Goal: Obtain resource: Download file/media

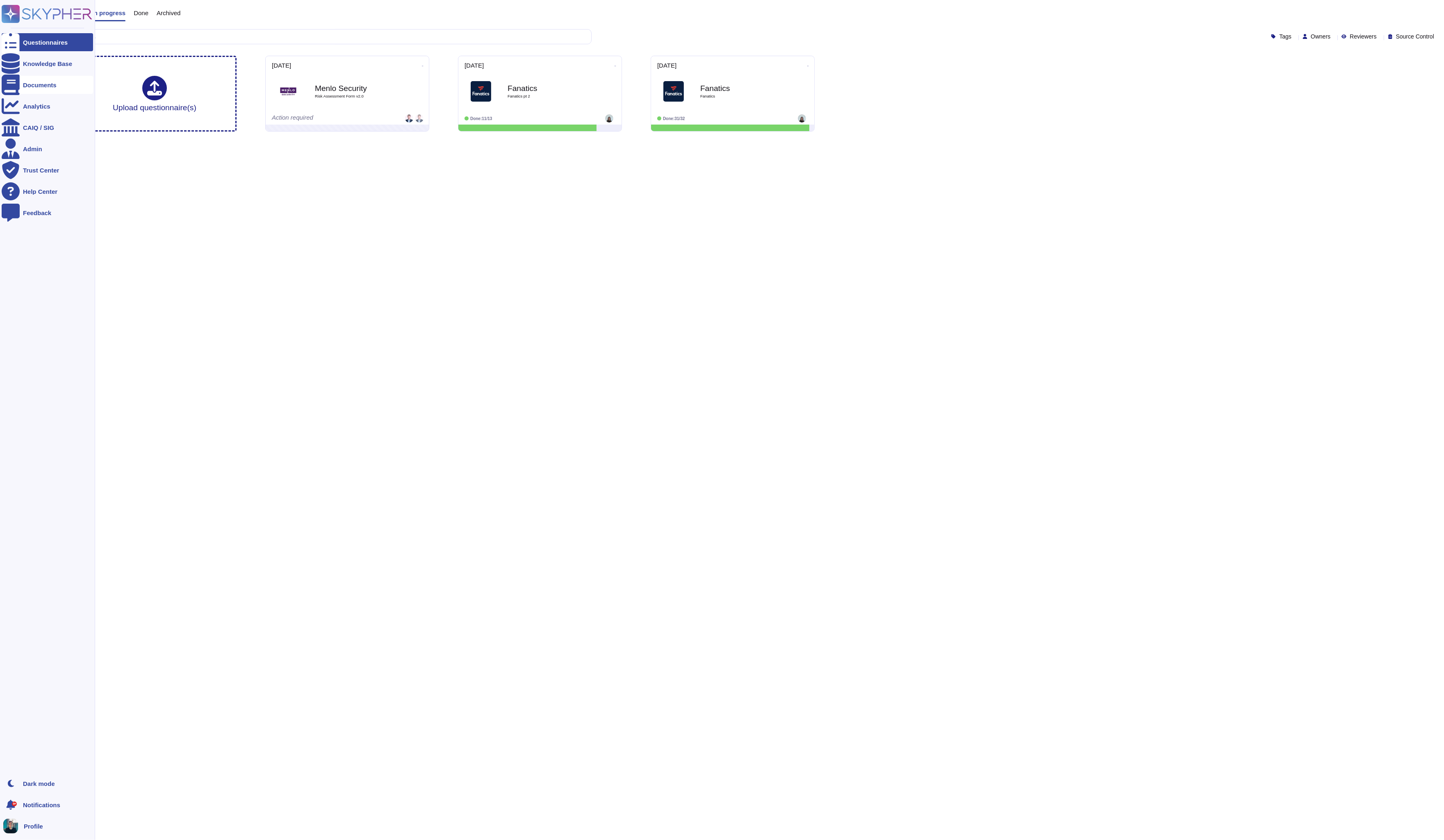
click at [42, 92] on div "Documents" at bounding box center [47, 85] width 92 height 18
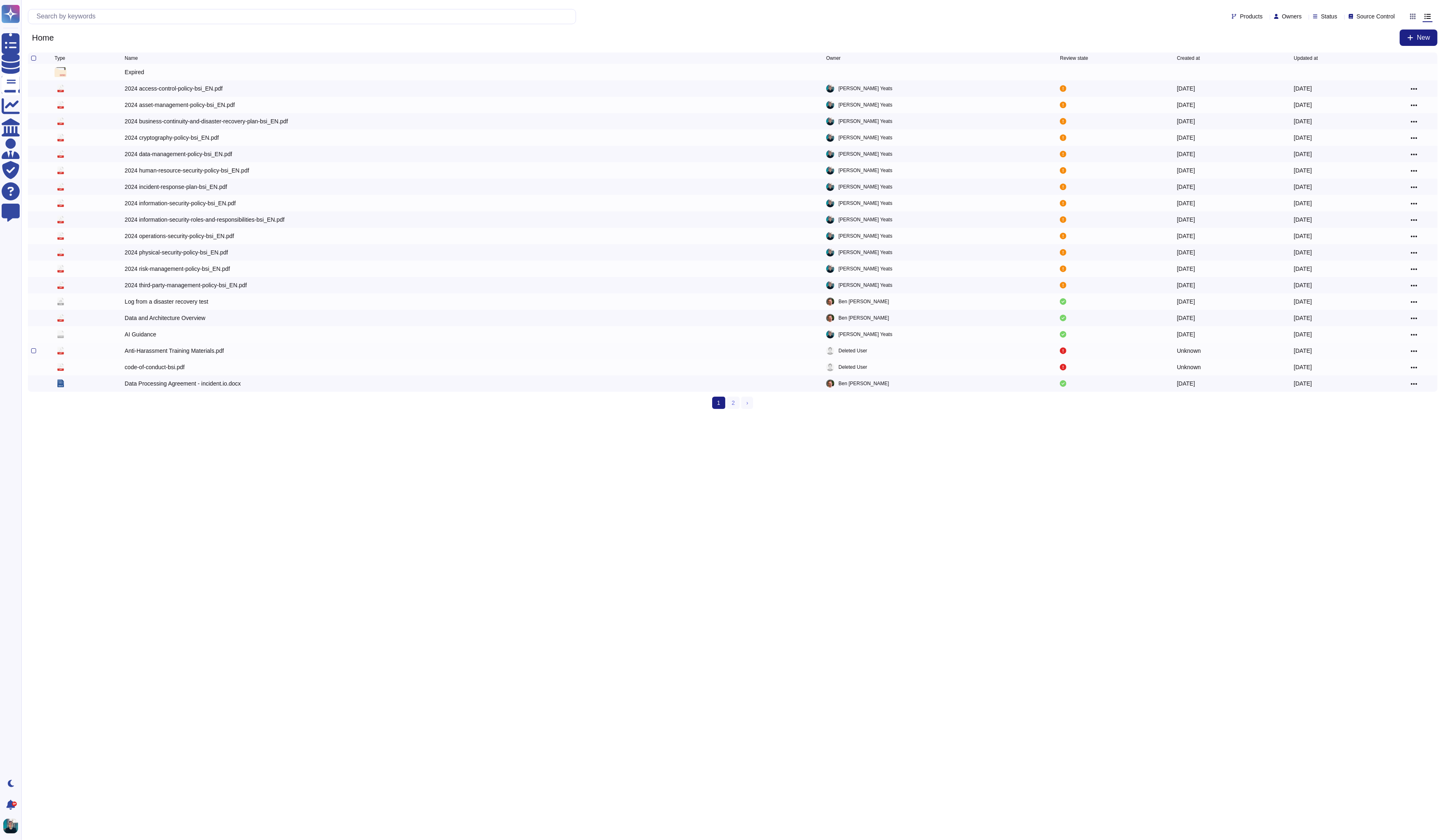
click at [191, 353] on div "Anti-Harassment Training Materials.pdf" at bounding box center [174, 351] width 99 height 8
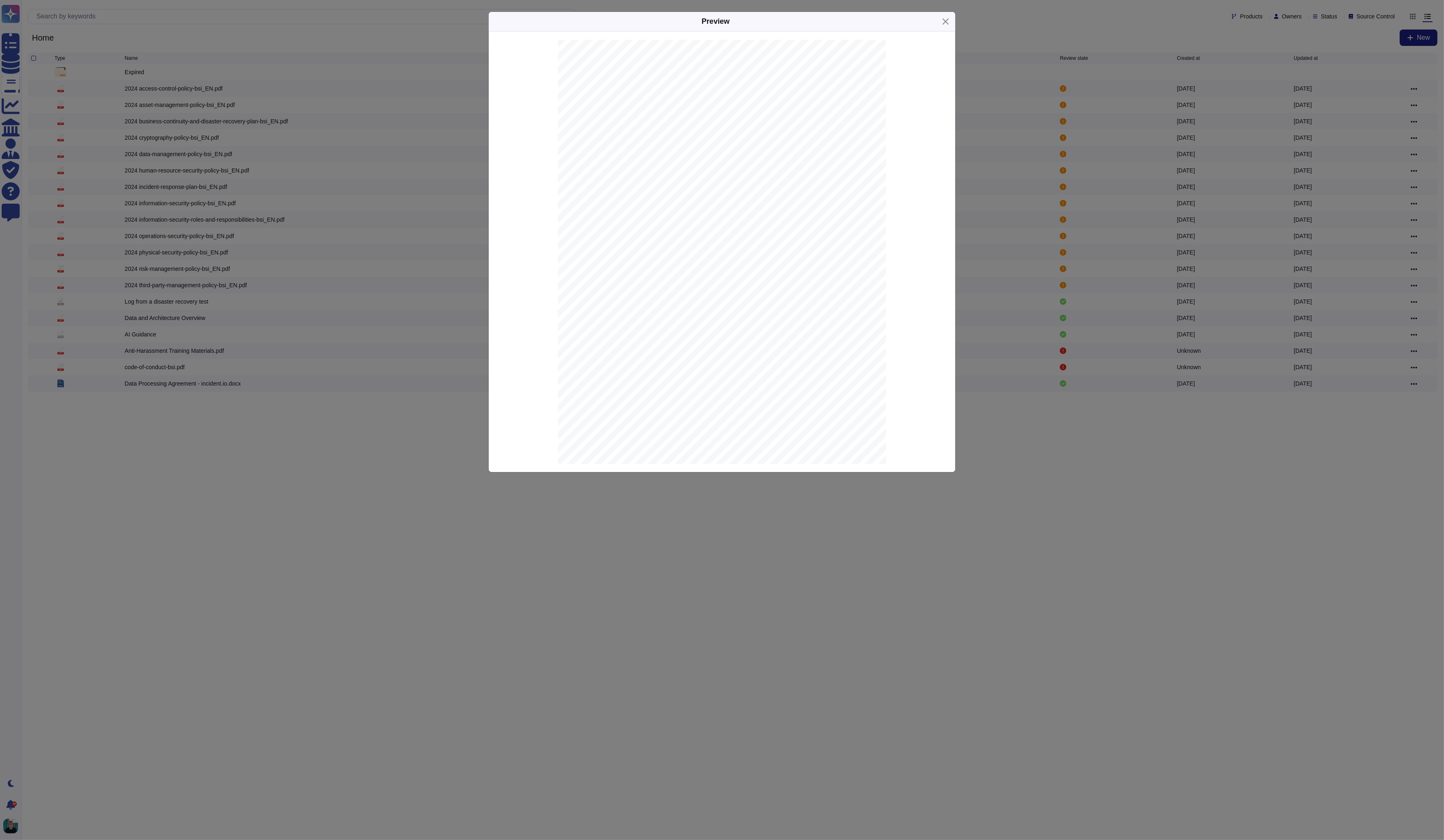
click at [306, 294] on div "Preview SUMMARY OF INCIDENT.IO’S ANTI-HARASSMENT TRAINING MATERIALS 1. What is …" at bounding box center [722, 420] width 1444 height 840
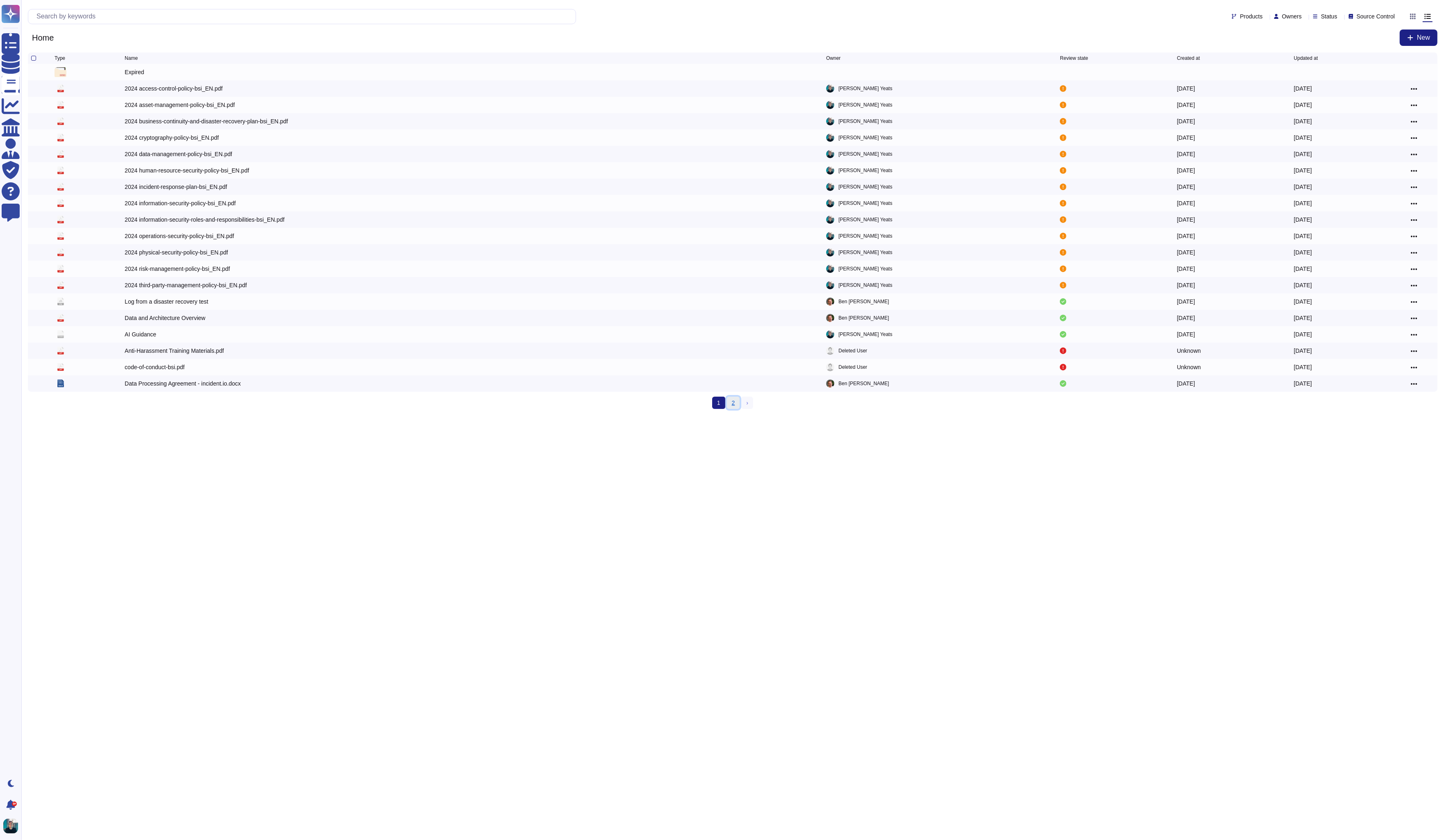
click at [732, 402] on link "2" at bounding box center [733, 402] width 13 height 12
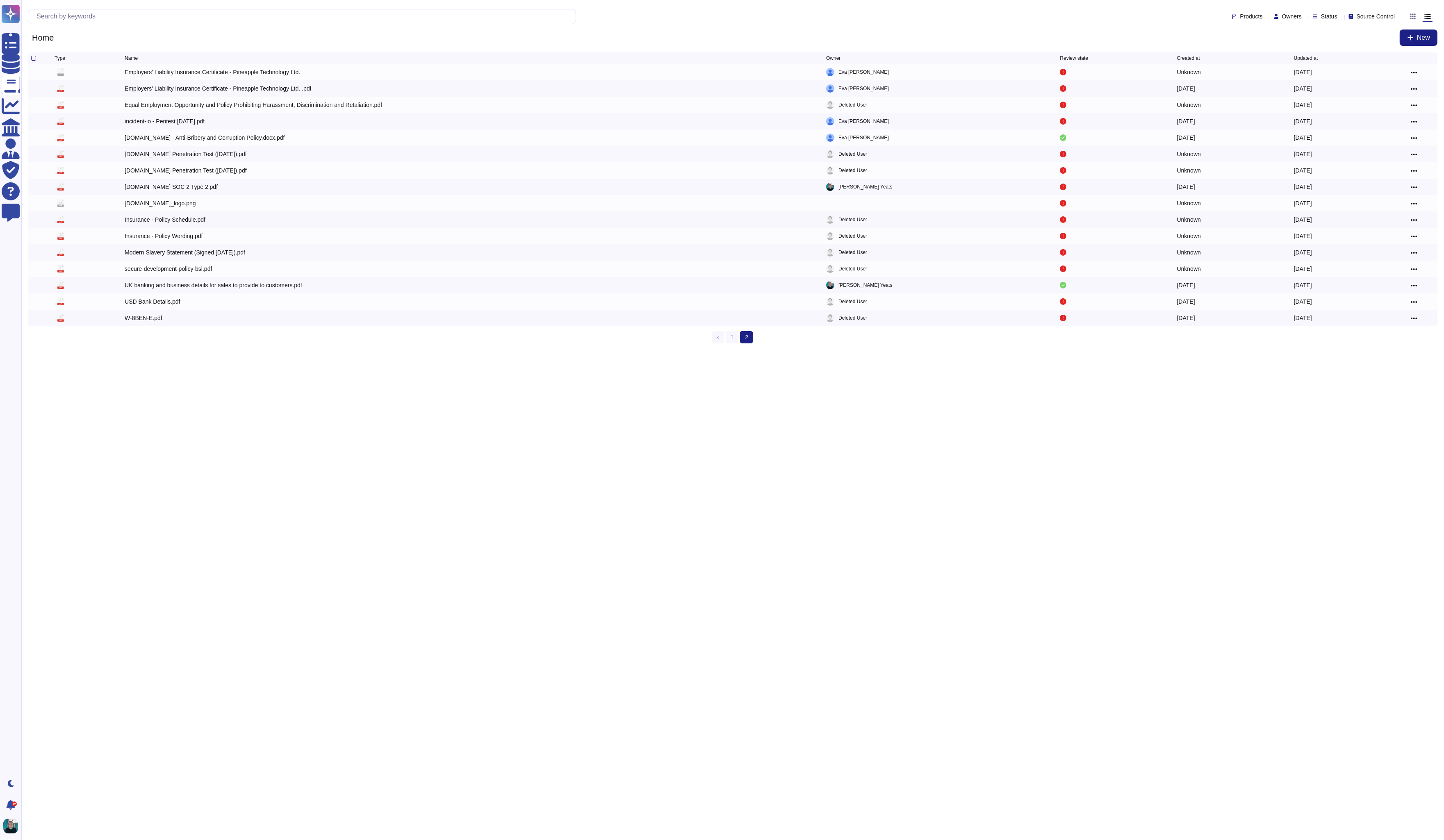
click at [325, 350] on html "Questionnaires Knowledge Base Documents Analytics CAIQ / SIG Admin Trust Center…" at bounding box center [722, 175] width 1444 height 350
click at [245, 250] on div "Modern Slavery Statement (Signed November 2022).pdf" at bounding box center [185, 252] width 121 height 8
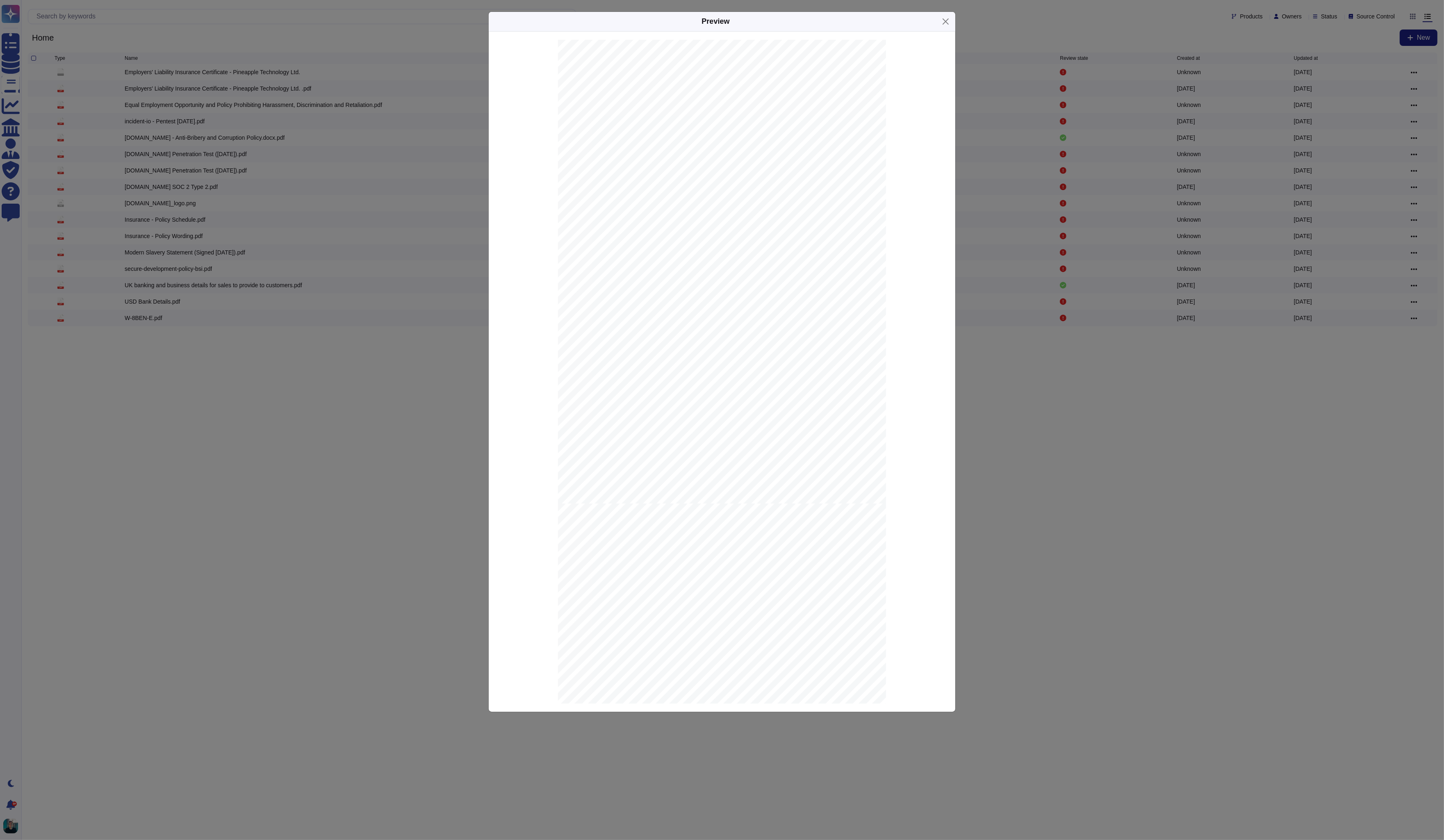
click at [351, 193] on div "Preview PINEAPPLE TECHNOLOGY LTD t/a incident.io UK MODERN SLAVERY AND HUMAN TR…" at bounding box center [722, 420] width 1444 height 840
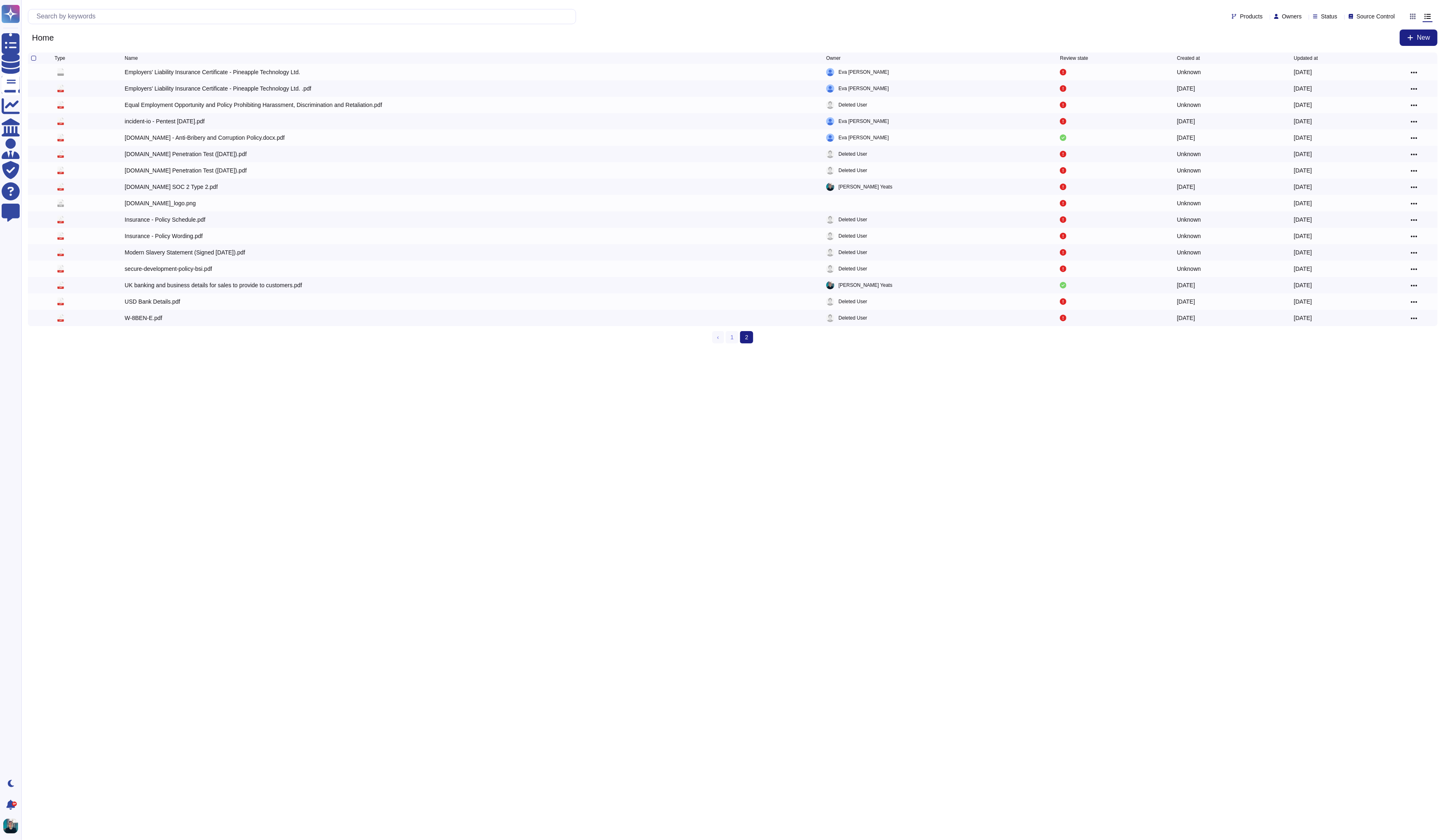
click at [233, 350] on html "Questionnaires Knowledge Base Documents Analytics CAIQ / SIG Admin Trust Center…" at bounding box center [722, 175] width 1444 height 350
click at [182, 138] on div "incident.io - Anti-Bribery and Corruption Policy.docx.pdf" at bounding box center [204, 138] width 160 height 8
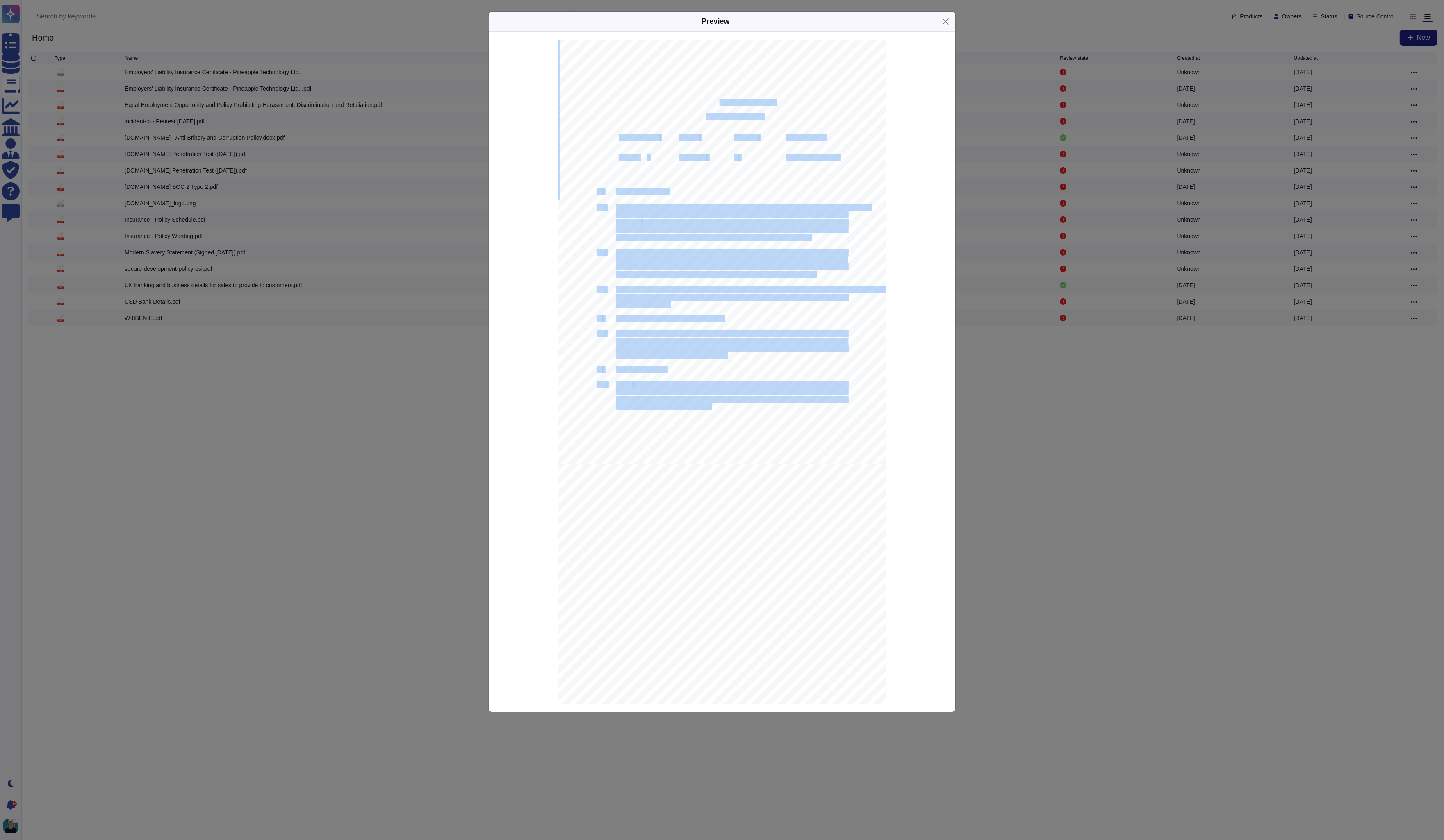
drag, startPoint x: 781, startPoint y: 99, endPoint x: 720, endPoint y: 99, distance: 61.0
click at [720, 99] on div "Anti-Bribery and Corruption Policy incident.io Last updated Status Version Revi…" at bounding box center [722, 252] width 328 height 424
click at [720, 100] on span "Anti-Bribery and Corruption Policy" at bounding box center [722, 103] width 106 height 7
drag, startPoint x: 670, startPoint y: 101, endPoint x: 775, endPoint y: 99, distance: 105.0
click at [775, 99] on div "Anti-Bribery and Corruption Policy incident.io Last updated Status Version Revi…" at bounding box center [722, 252] width 328 height 424
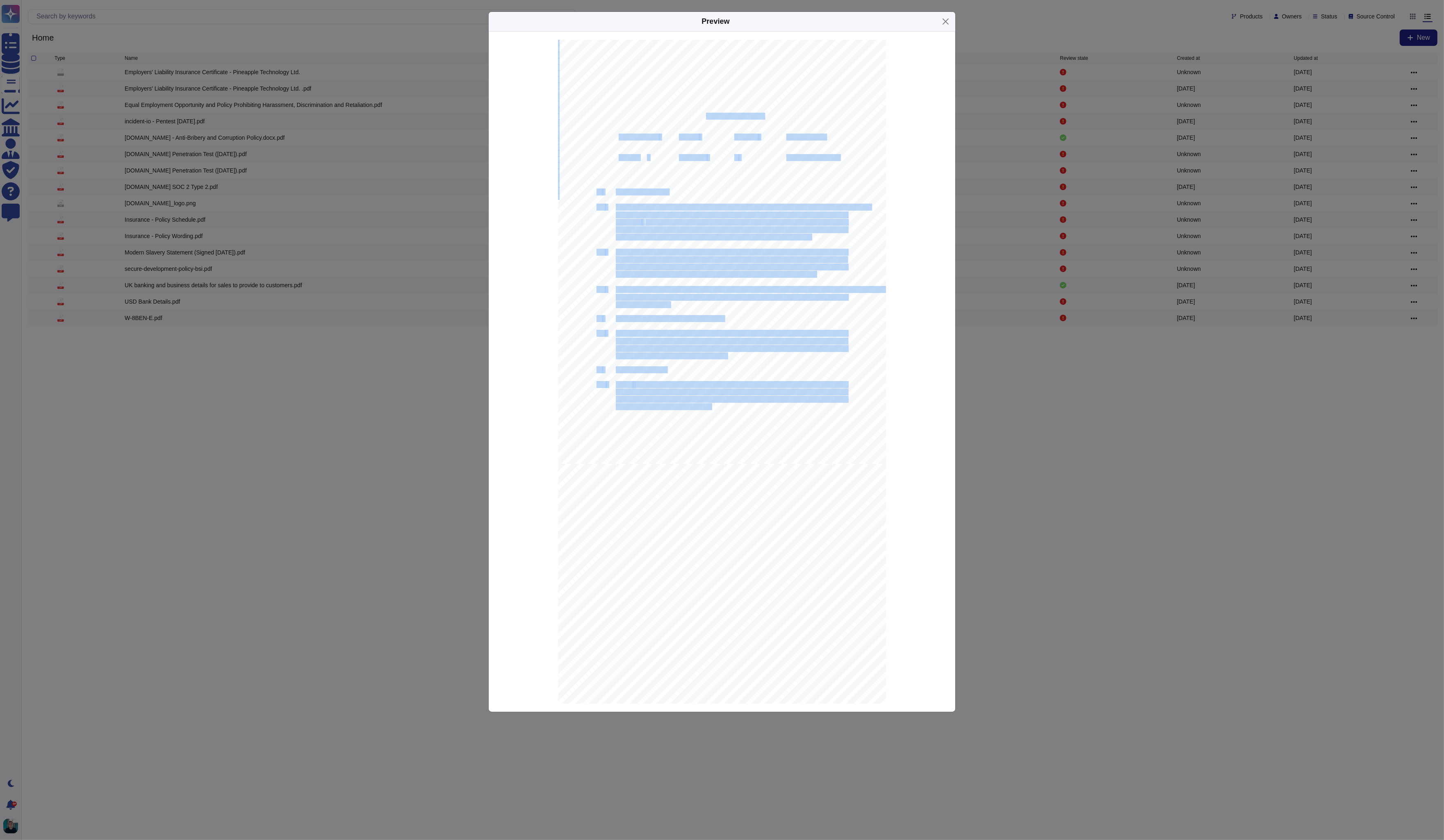
click at [775, 99] on div "Anti-Bribery and Corruption Policy incident.io Last updated Status Version Revi…" at bounding box center [722, 252] width 328 height 424
drag, startPoint x: 670, startPoint y: 102, endPoint x: 775, endPoint y: 101, distance: 105.0
click at [775, 101] on div "Anti-Bribery and Corruption Policy incident.io Last updated Status Version Revi…" at bounding box center [722, 252] width 328 height 424
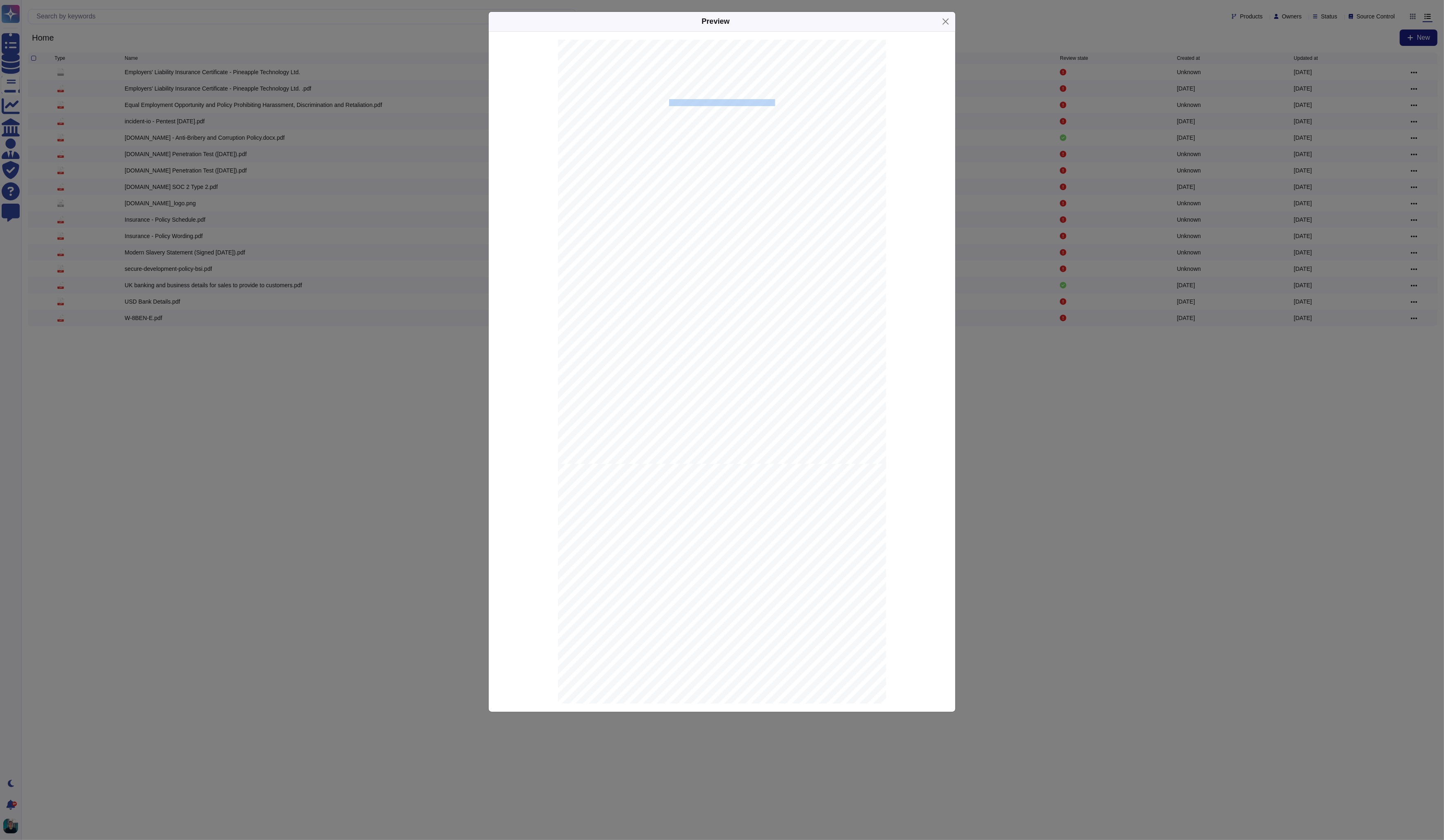
drag, startPoint x: 774, startPoint y: 102, endPoint x: 670, endPoint y: 104, distance: 104.0
click at [670, 104] on span "Anti-Bribery and Corruption Policy" at bounding box center [722, 103] width 106 height 7
copy span "Anti-Bribery and Corruption Policy"
click at [305, 366] on div "Preview Anti-Bribery and Corruption Policy incident.io Last updated Status Vers…" at bounding box center [722, 420] width 1444 height 840
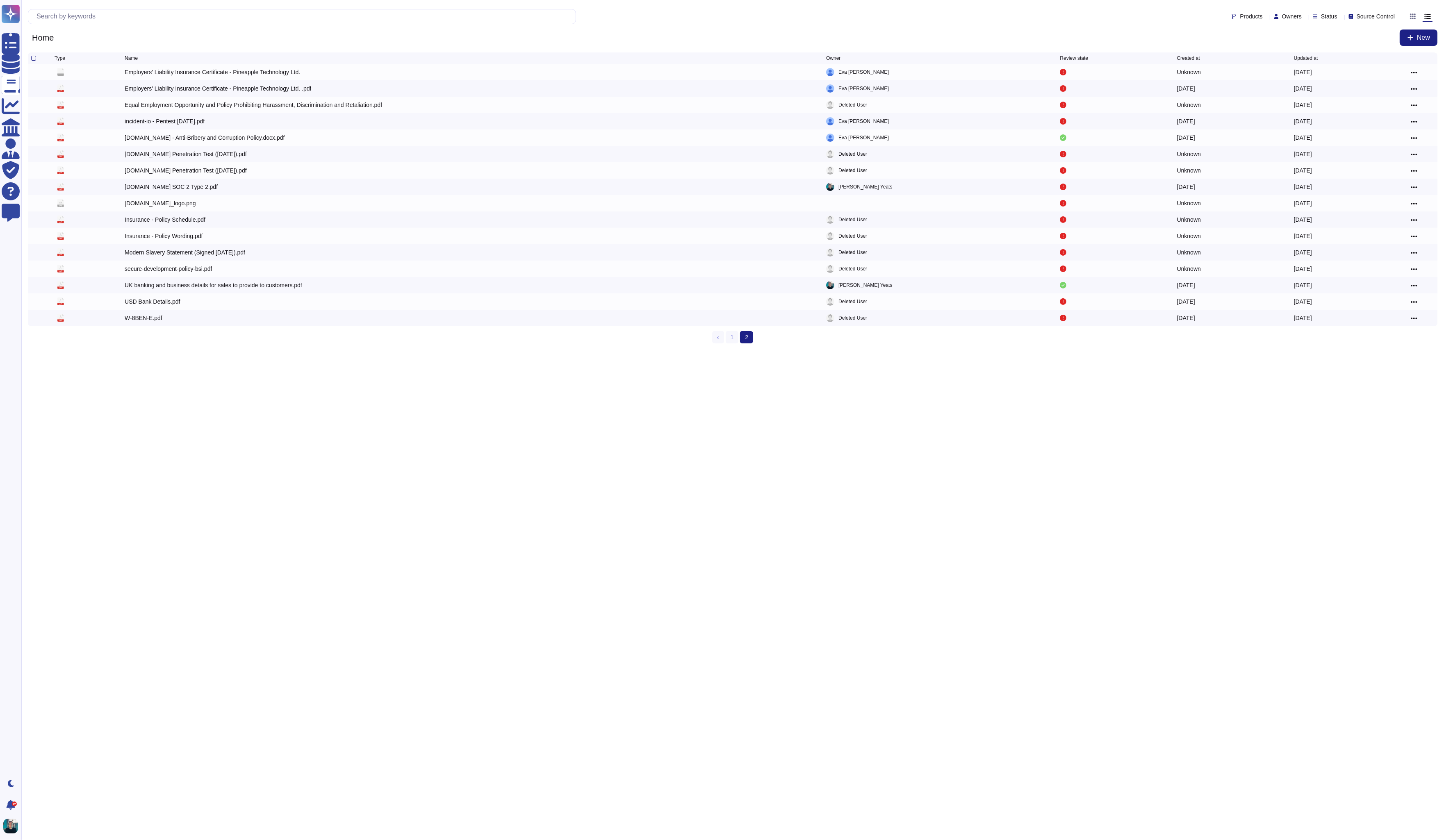
click at [878, 350] on html "Questionnaires Knowledge Base Documents Analytics CAIQ / SIG Admin Trust Center…" at bounding box center [722, 175] width 1444 height 350
click at [258, 350] on html "Questionnaires Knowledge Base Documents Analytics CAIQ / SIG Admin Trust Center…" at bounding box center [722, 175] width 1444 height 350
click at [734, 340] on link "1" at bounding box center [732, 337] width 13 height 12
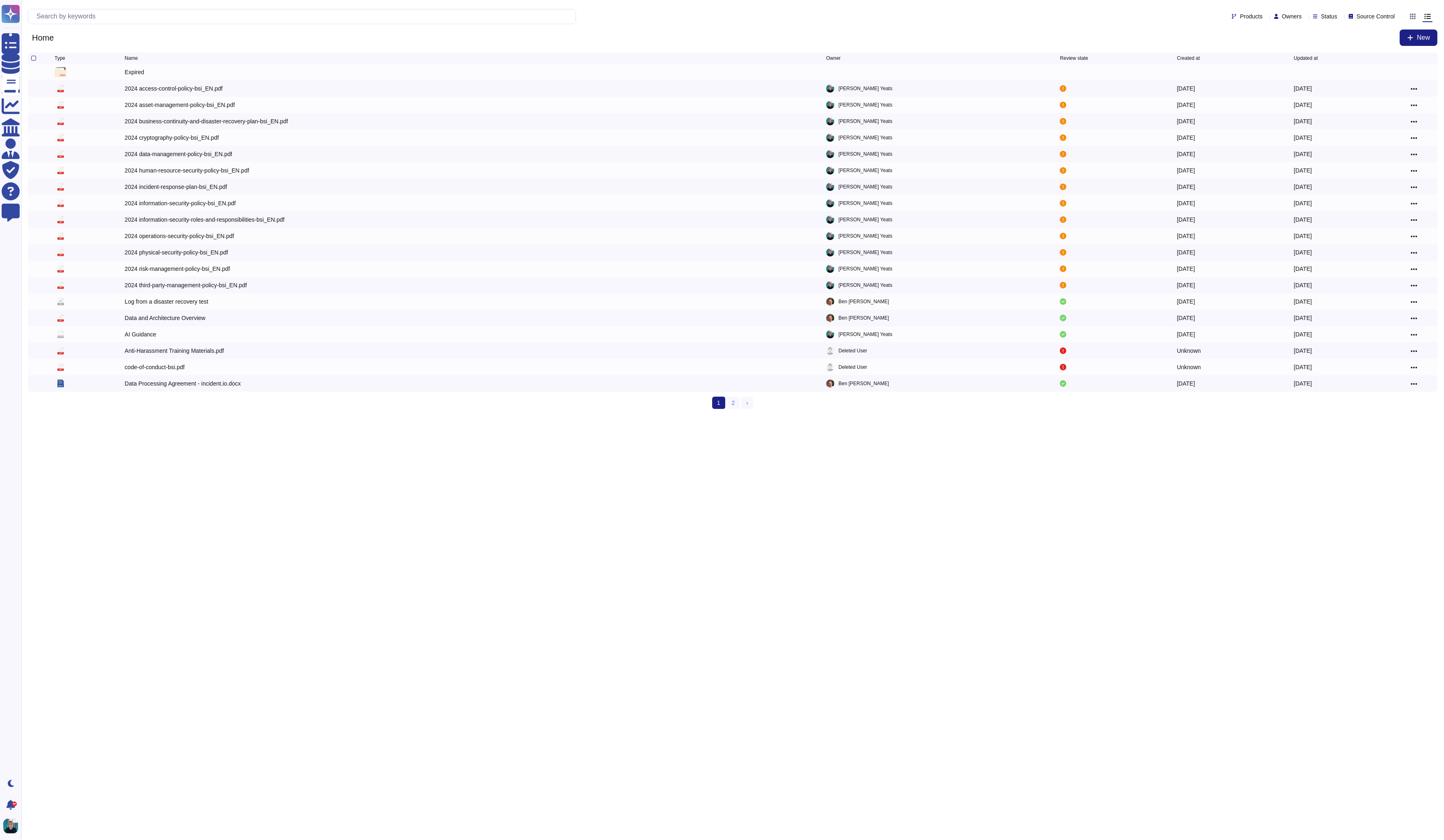
click at [563, 415] on html "Questionnaires Knowledge Base Documents Analytics CAIQ / SIG Admin Trust Center…" at bounding box center [722, 208] width 1444 height 415
click at [561, 415] on html "Questionnaires Knowledge Base Documents Analytics CAIQ / SIG Admin Trust Center…" at bounding box center [722, 208] width 1444 height 415
click at [511, 415] on html "Questionnaires Knowledge Base Documents Analytics CAIQ / SIG Admin Trust Center…" at bounding box center [722, 208] width 1444 height 415
click at [500, 415] on html "Questionnaires Knowledge Base Documents Analytics CAIQ / SIG Admin Trust Center…" at bounding box center [722, 208] width 1444 height 415
click at [494, 415] on html "Questionnaires Knowledge Base Documents Analytics CAIQ / SIG Admin Trust Center…" at bounding box center [722, 208] width 1444 height 415
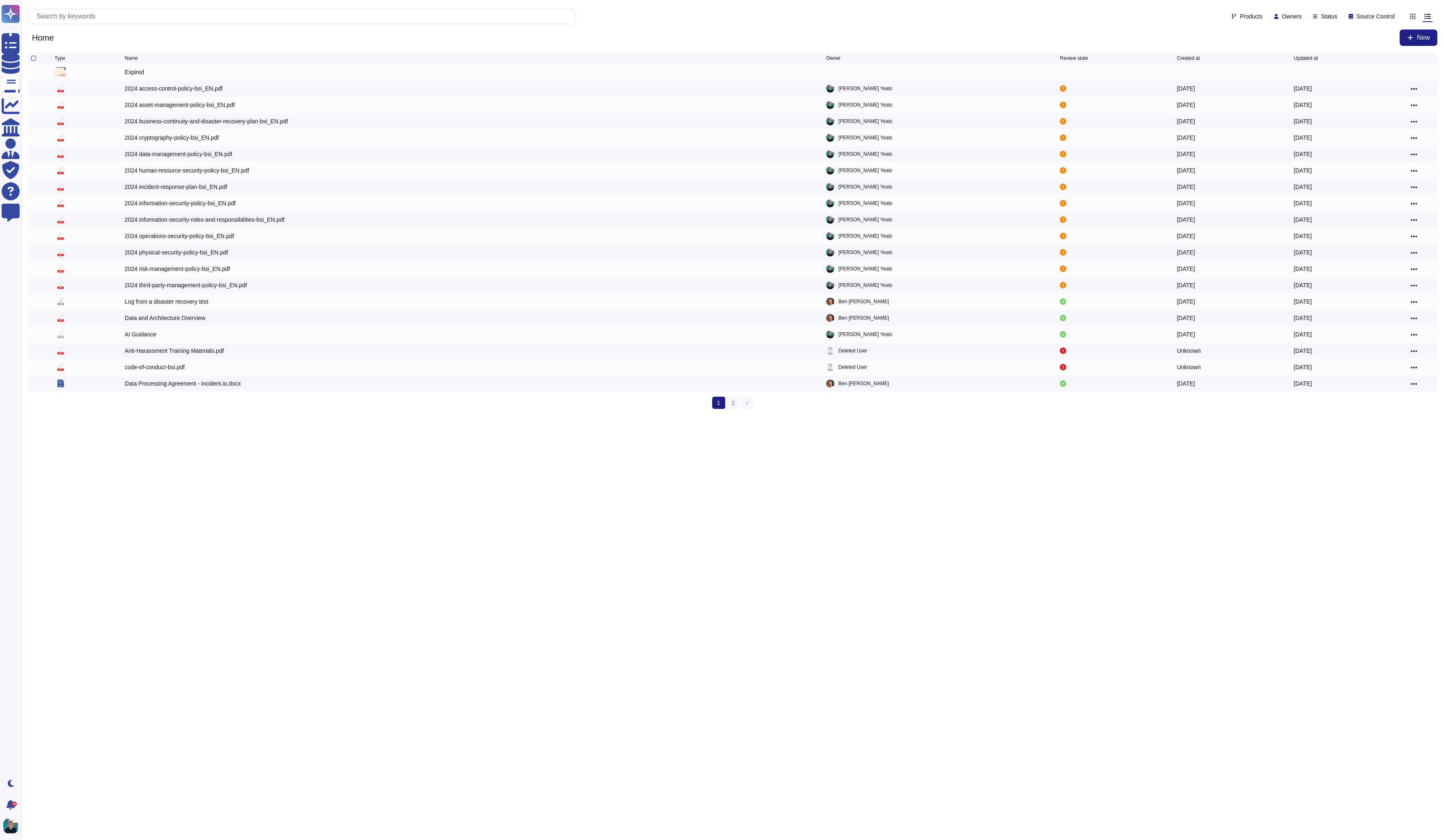
click at [511, 415] on html "Questionnaires Knowledge Base Documents Analytics CAIQ / SIG Admin Trust Center…" at bounding box center [722, 208] width 1444 height 415
